Goal: Transaction & Acquisition: Obtain resource

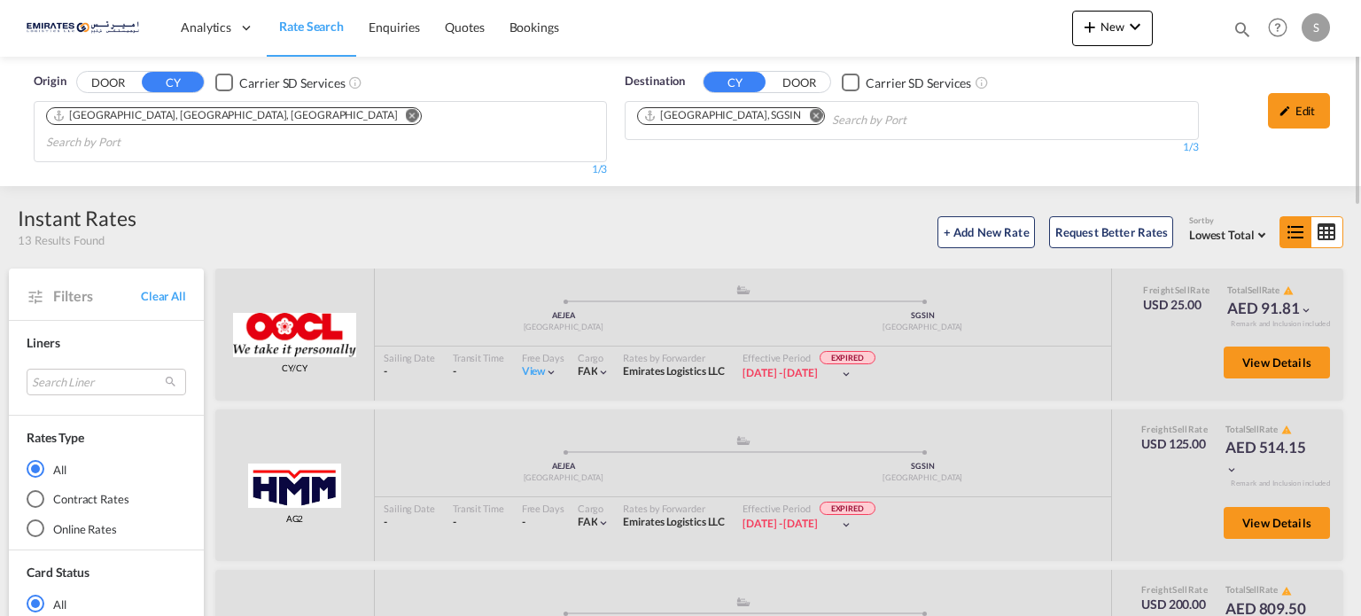
click at [798, 113] on button "Remove" at bounding box center [811, 117] width 27 height 18
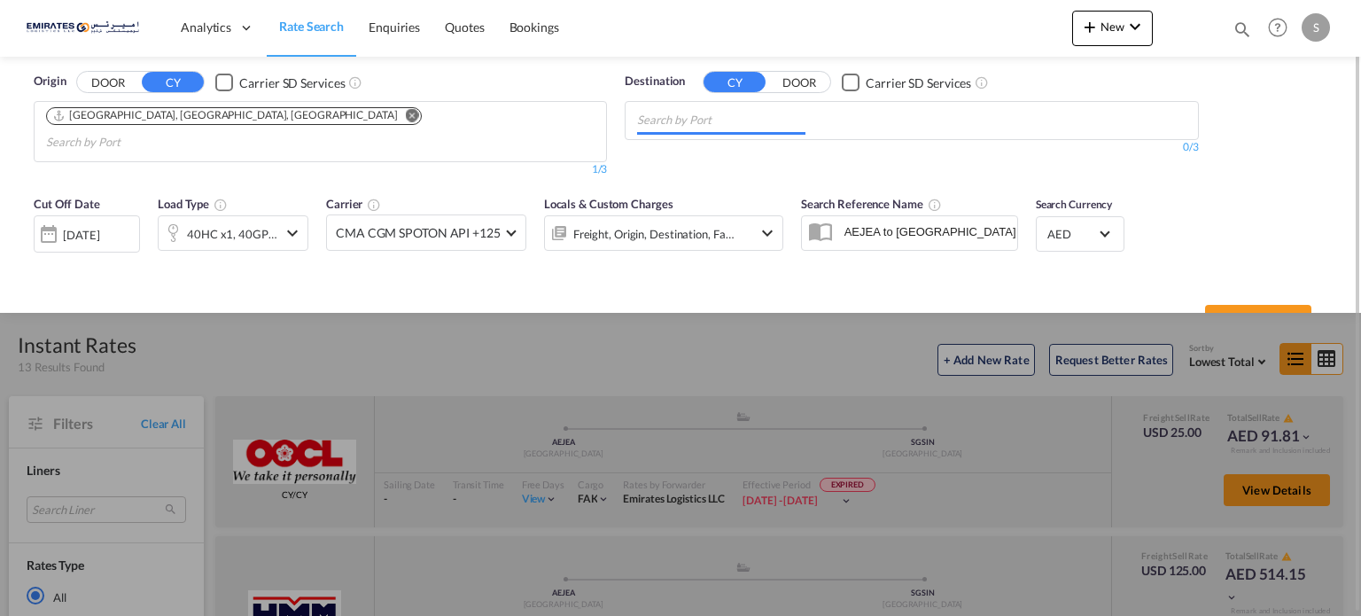
click at [756, 117] on input "Chips input." at bounding box center [721, 120] width 168 height 28
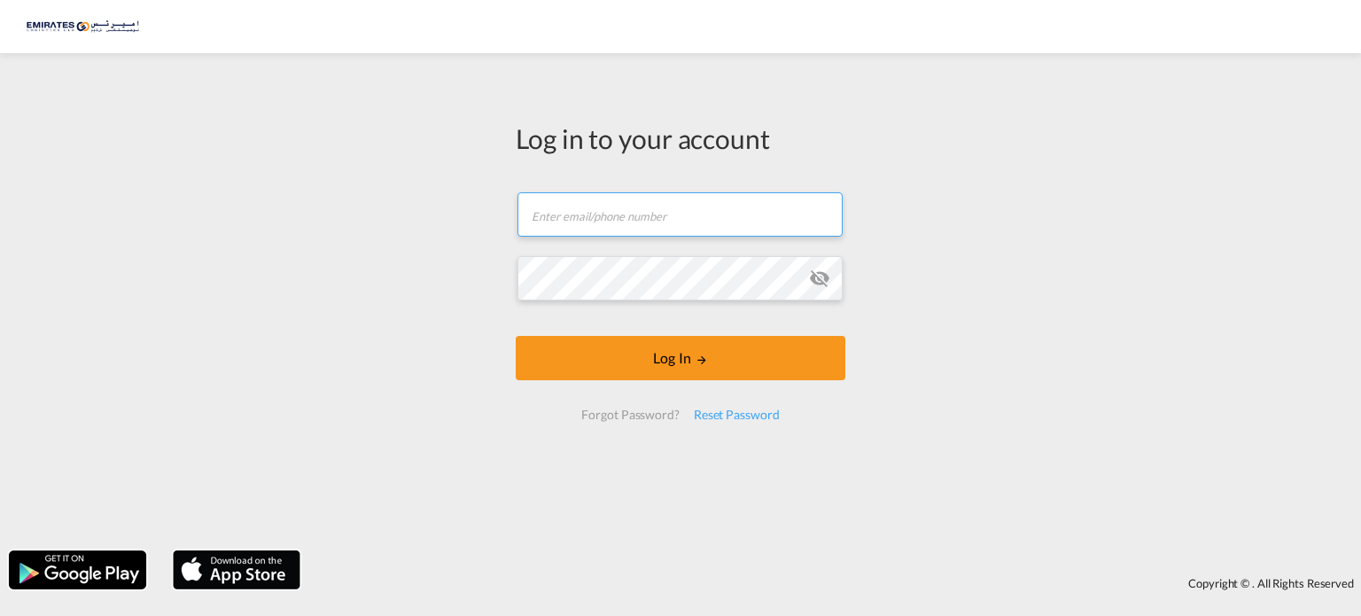
type input "[PERSON_NAME][EMAIL_ADDRESS][DOMAIN_NAME]"
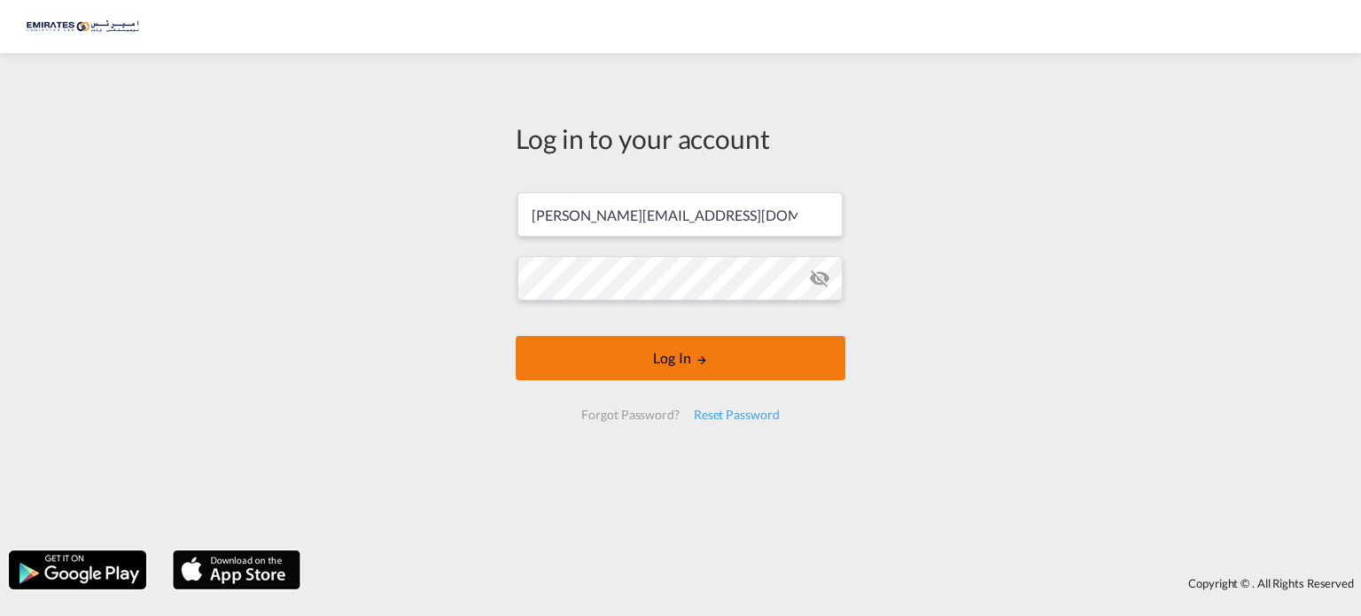
click at [714, 363] on button "Log In" at bounding box center [681, 358] width 330 height 44
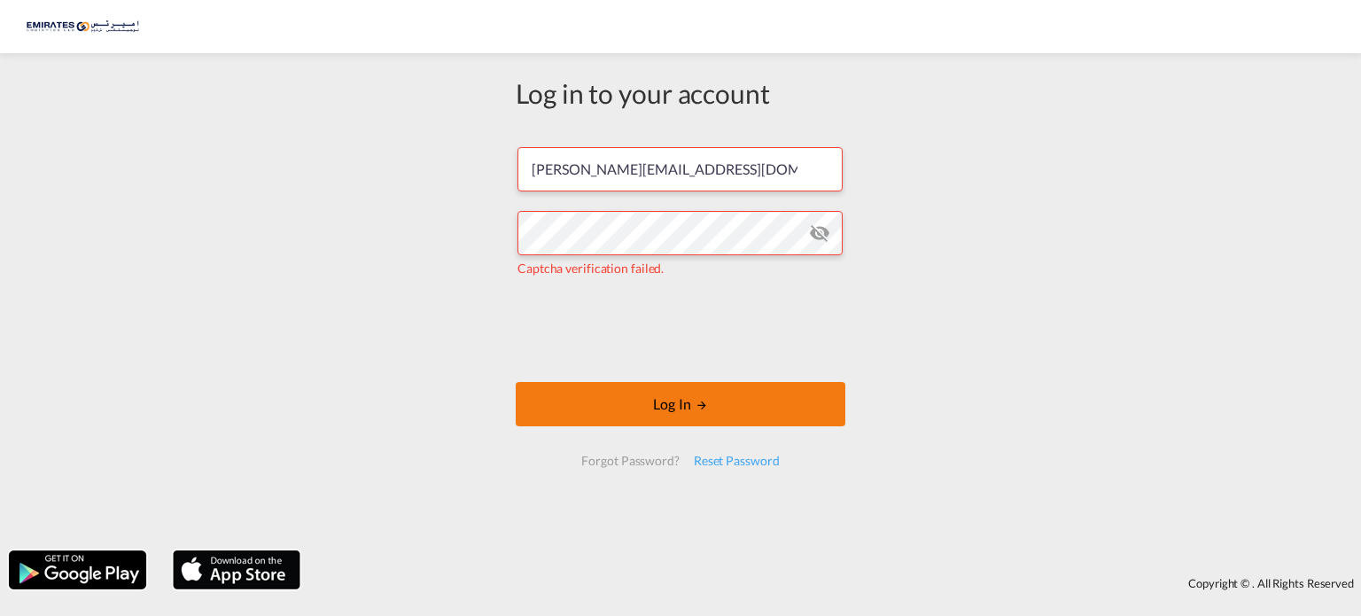
click at [571, 389] on button "Log In" at bounding box center [681, 404] width 330 height 44
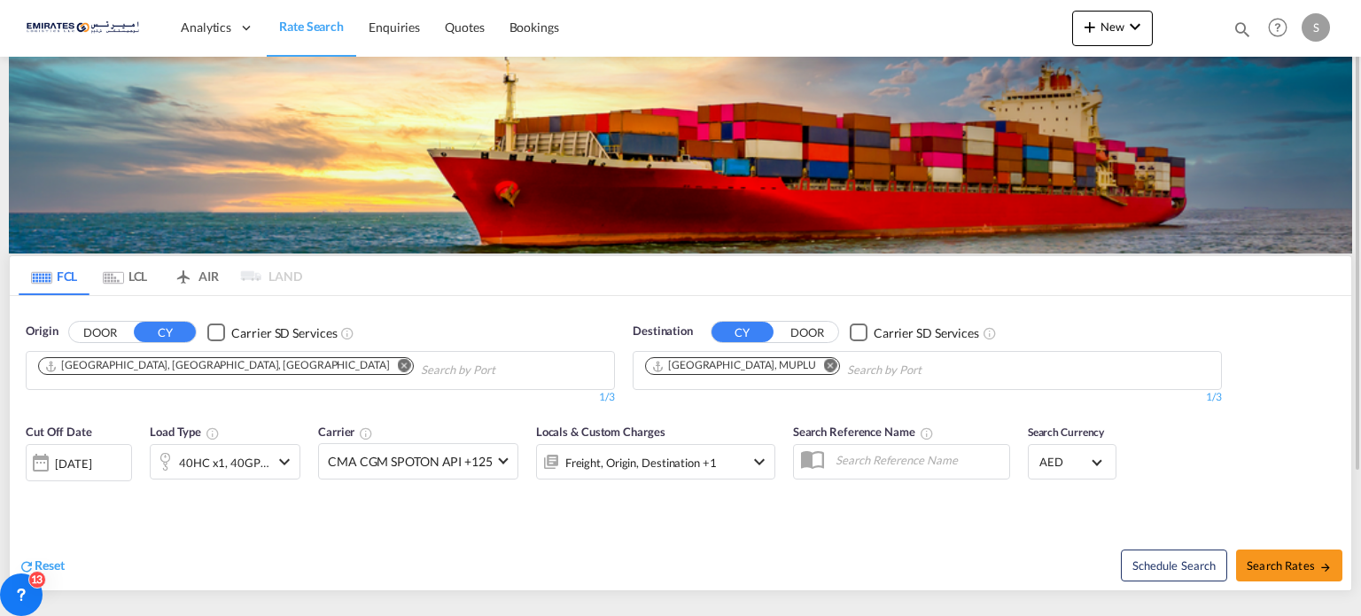
click at [824, 366] on md-icon "Remove" at bounding box center [830, 365] width 13 height 13
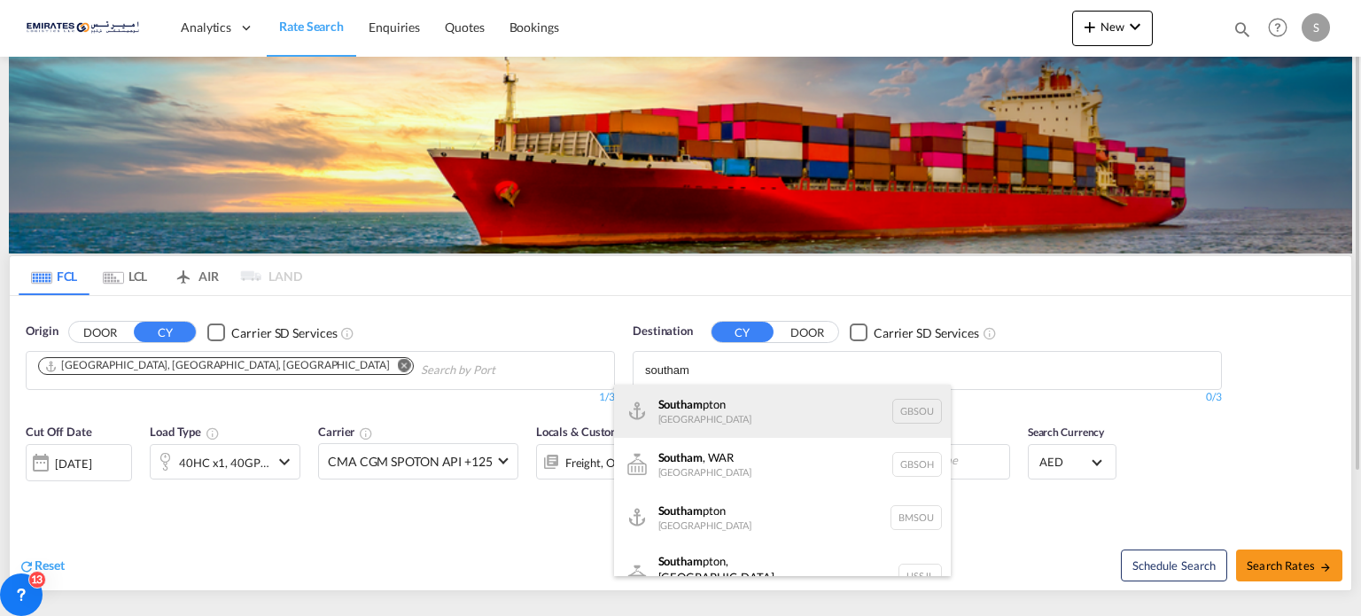
type input "southam"
click at [686, 421] on div "Southam pton [GEOGRAPHIC_DATA] GBSOU" at bounding box center [782, 411] width 337 height 53
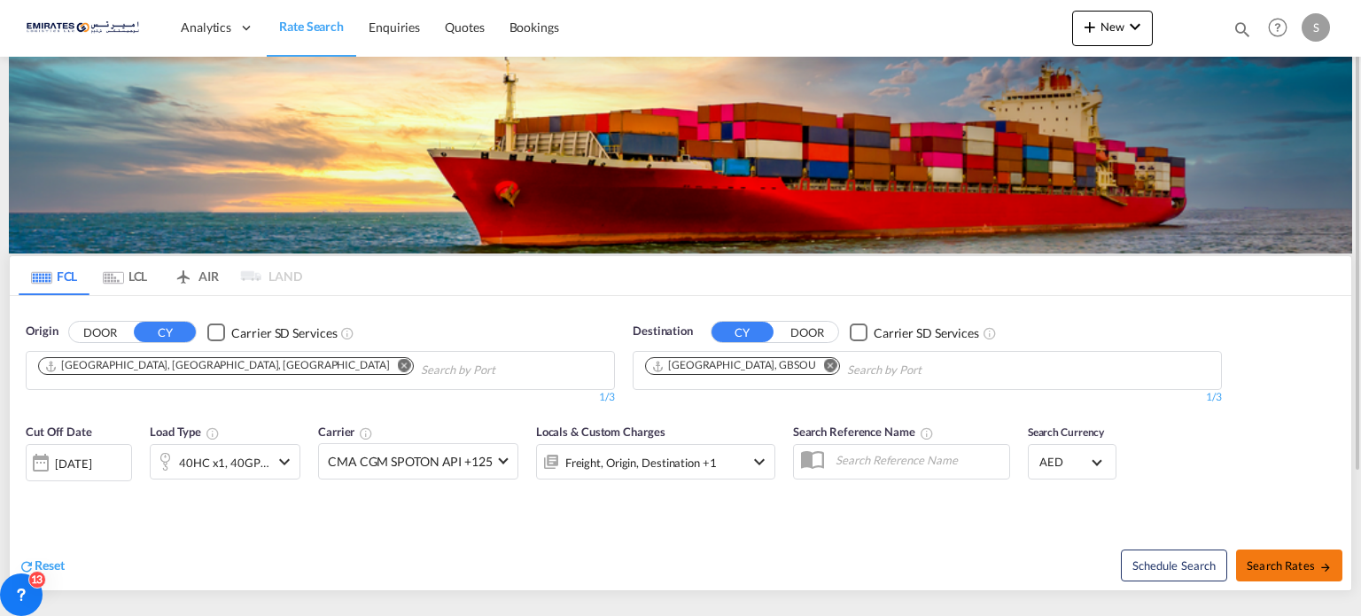
click at [1281, 566] on span "Search Rates" at bounding box center [1289, 565] width 85 height 14
type input "AEJEA to GBSOU / [DATE]"
